Goal: Transaction & Acquisition: Download file/media

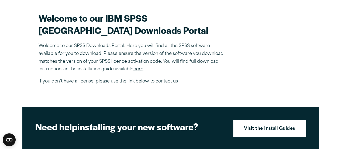
scroll to position [160, 0]
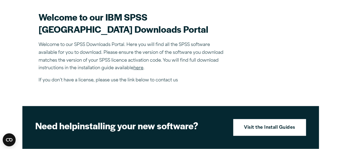
click at [140, 70] on link "here" at bounding box center [139, 68] width 10 height 4
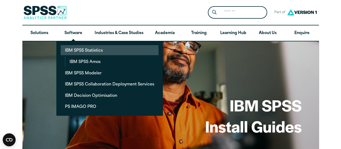
click at [91, 51] on link "IBM SPSS Statistics" at bounding box center [110, 50] width 98 height 10
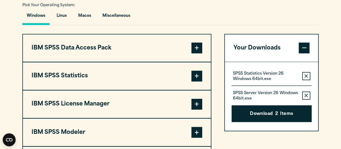
scroll to position [397, 0]
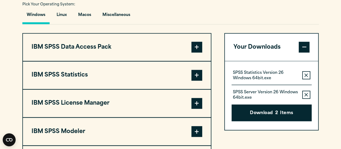
click at [194, 80] on span at bounding box center [197, 75] width 11 height 11
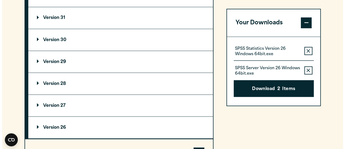
scroll to position [480, 0]
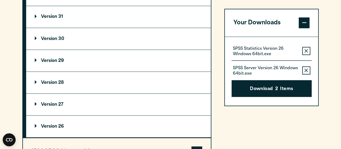
click at [60, 19] on p "Version 31" at bounding box center [49, 17] width 28 height 4
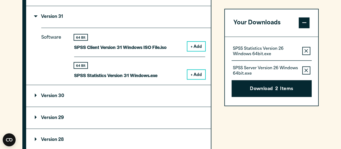
click at [201, 79] on button "+ Add" at bounding box center [196, 74] width 18 height 9
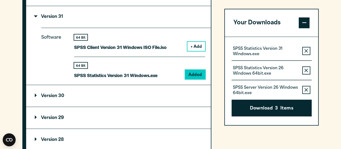
click at [306, 70] on icon "button" at bounding box center [307, 71] width 4 height 4
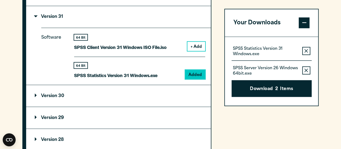
click at [306, 70] on icon "button" at bounding box center [307, 71] width 4 height 4
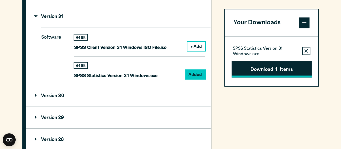
click at [278, 72] on span "1" at bounding box center [277, 69] width 2 height 7
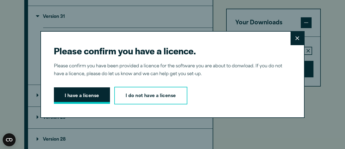
click at [78, 94] on button "I have a license" at bounding box center [82, 95] width 56 height 17
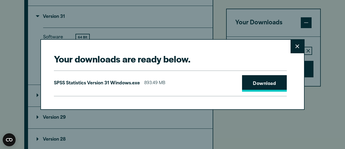
click at [251, 84] on link "Download" at bounding box center [264, 83] width 45 height 17
